Goal: Task Accomplishment & Management: Manage account settings

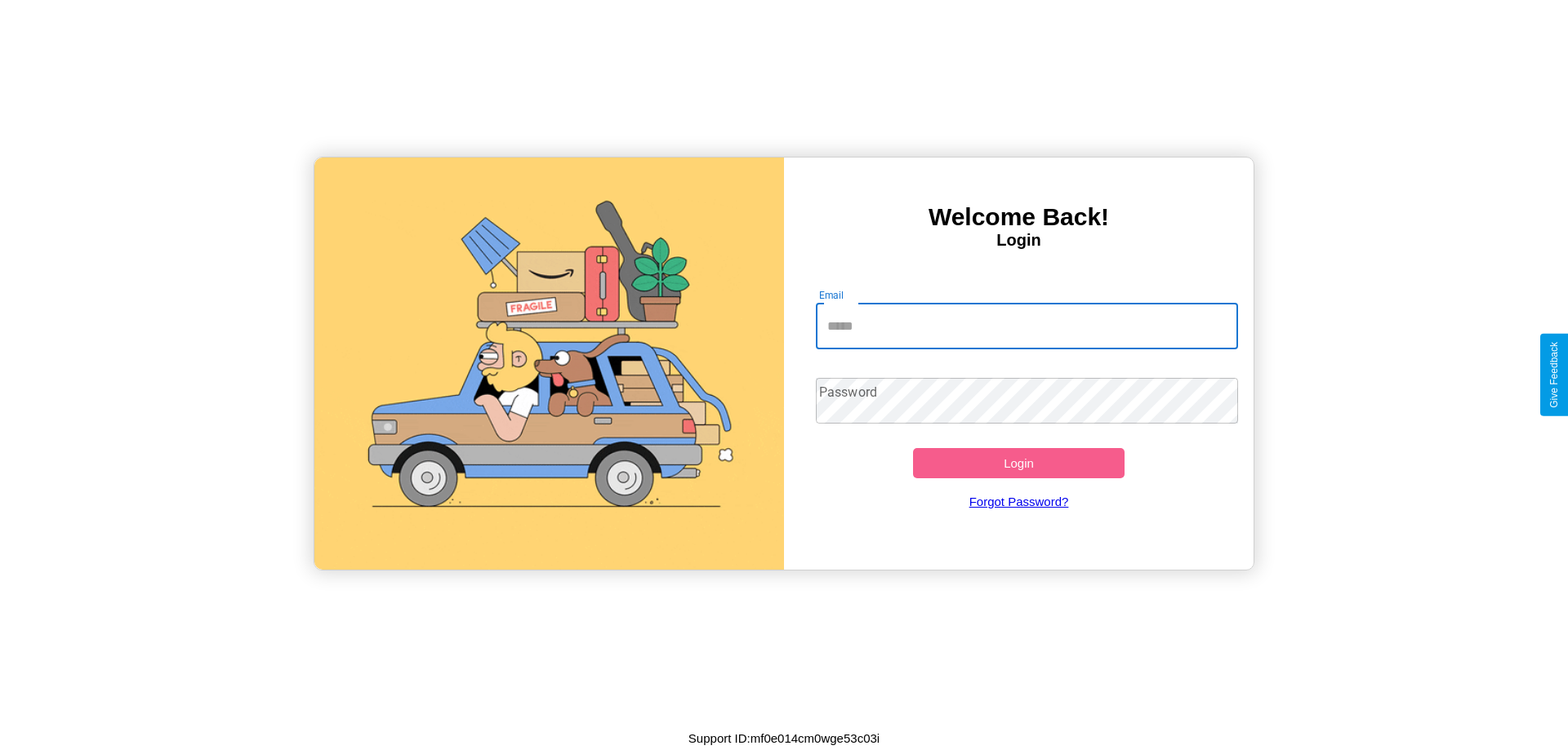
click at [1026, 326] on input "Email" at bounding box center [1027, 326] width 423 height 46
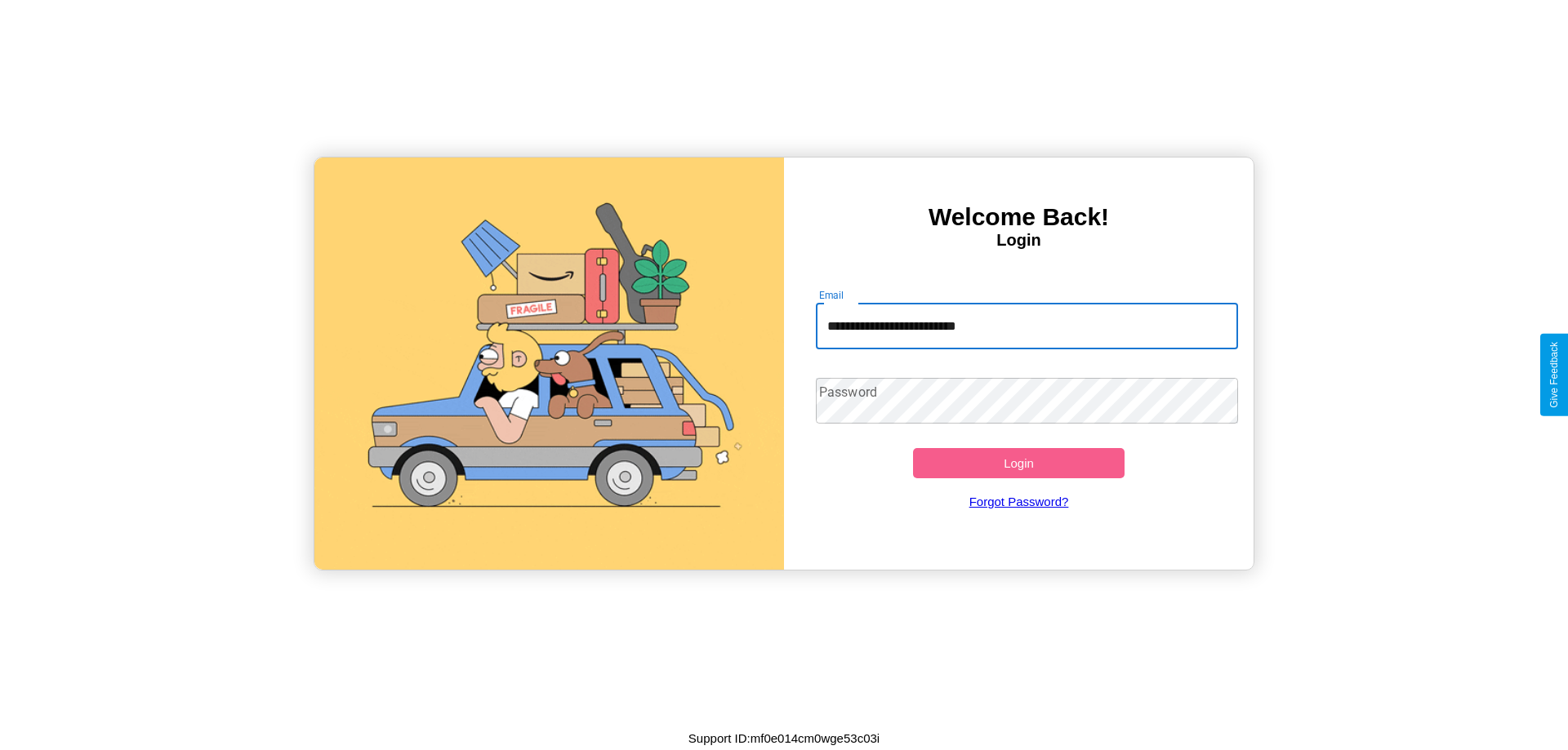
type input "**********"
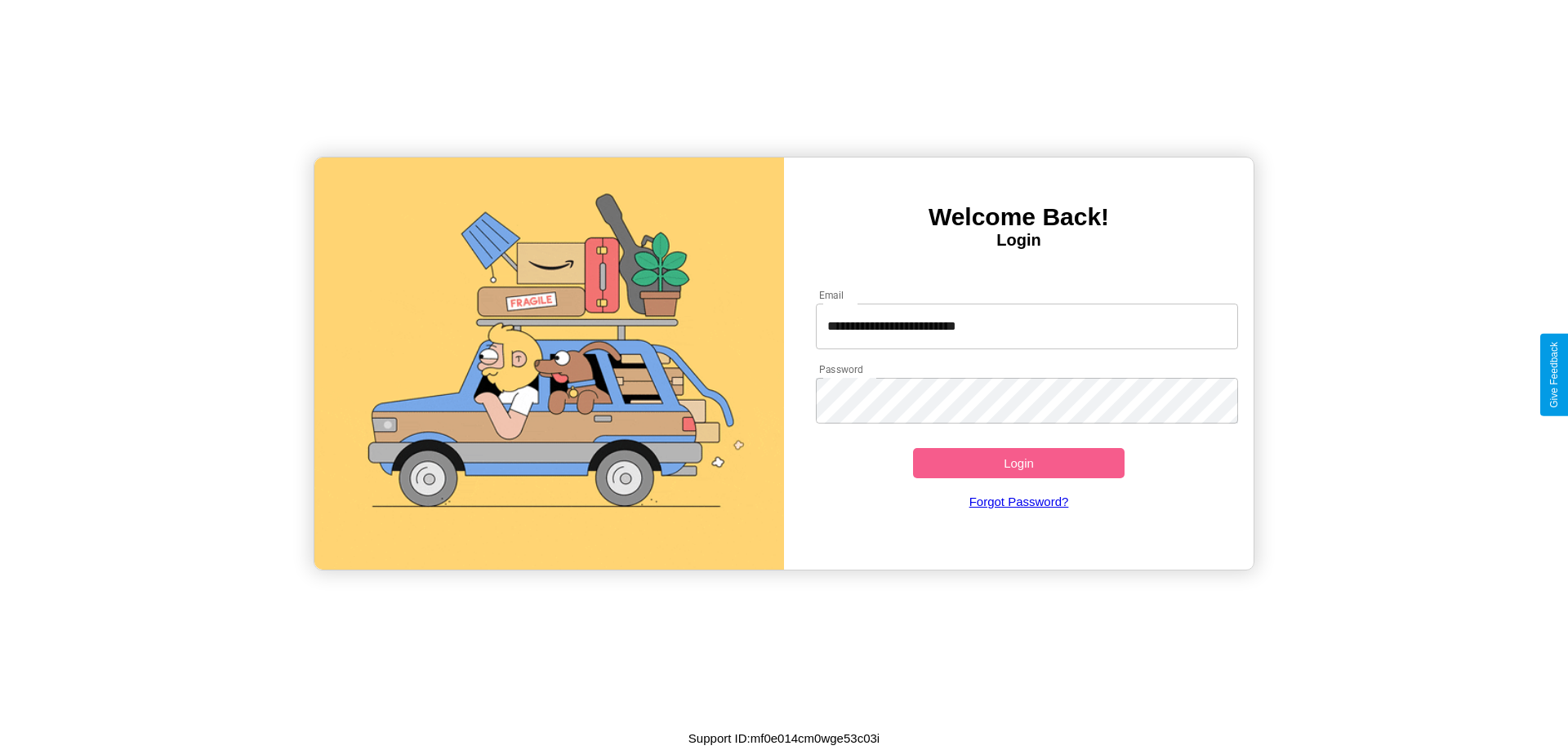
click at [1018, 463] on button "Login" at bounding box center [1018, 463] width 212 height 30
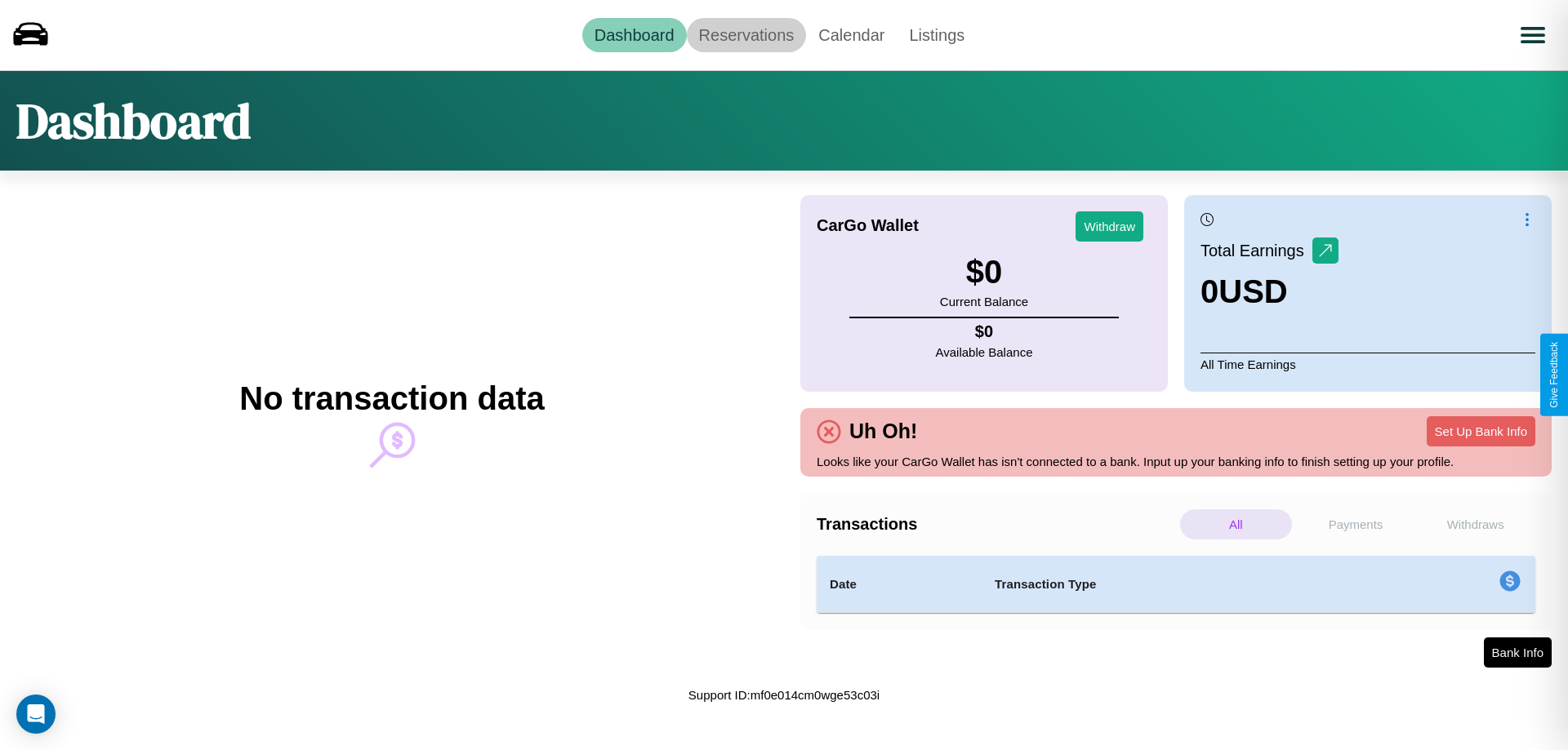
click at [746, 34] on link "Reservations" at bounding box center [747, 34] width 120 height 34
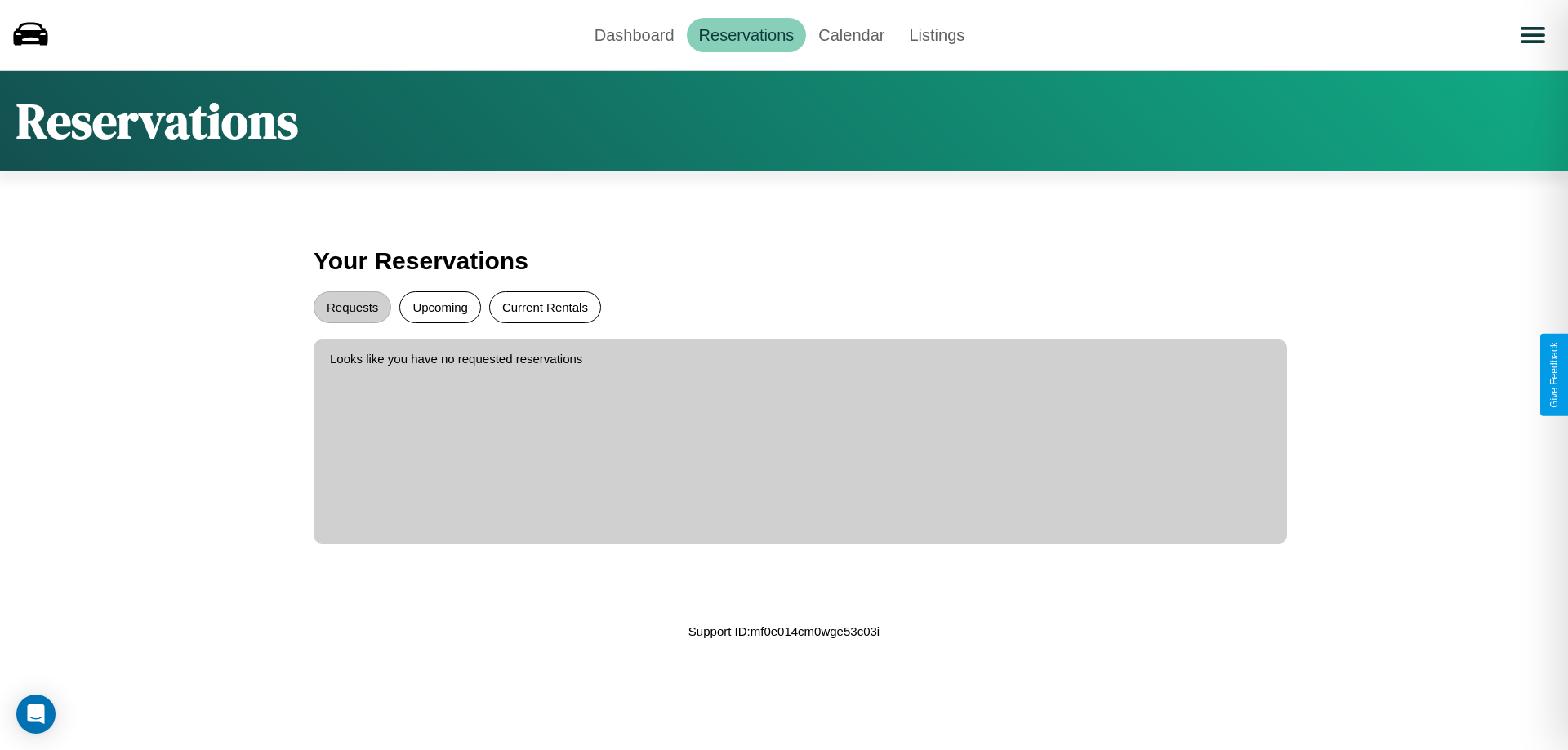
click at [544, 307] on button "Current Rentals" at bounding box center [545, 307] width 112 height 32
click at [352, 307] on button "Requests" at bounding box center [351, 307] width 77 height 32
click at [634, 34] on link "Dashboard" at bounding box center [635, 34] width 104 height 34
